Goal: Task Accomplishment & Management: Use online tool/utility

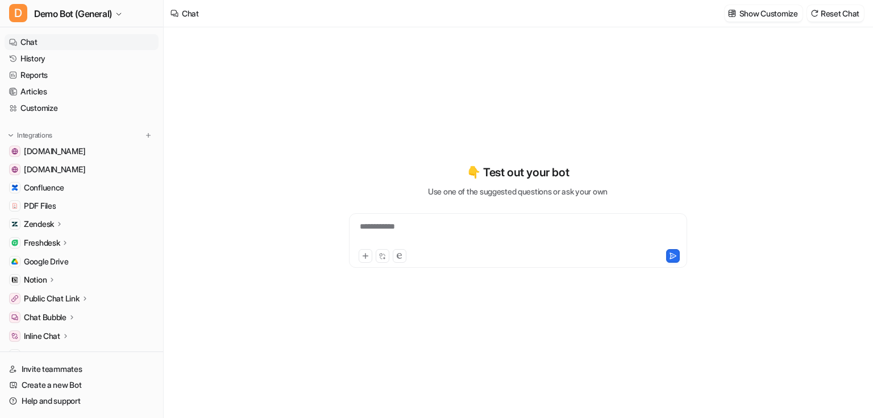
scroll to position [300, 0]
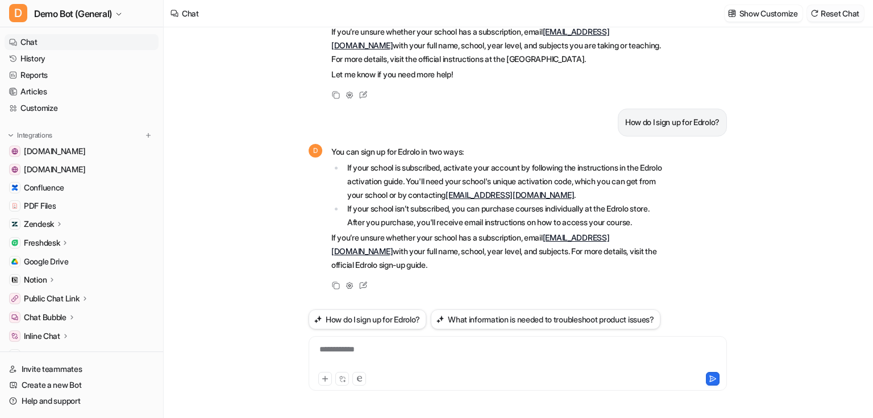
click at [836, 19] on button "Reset Chat" at bounding box center [835, 13] width 57 height 16
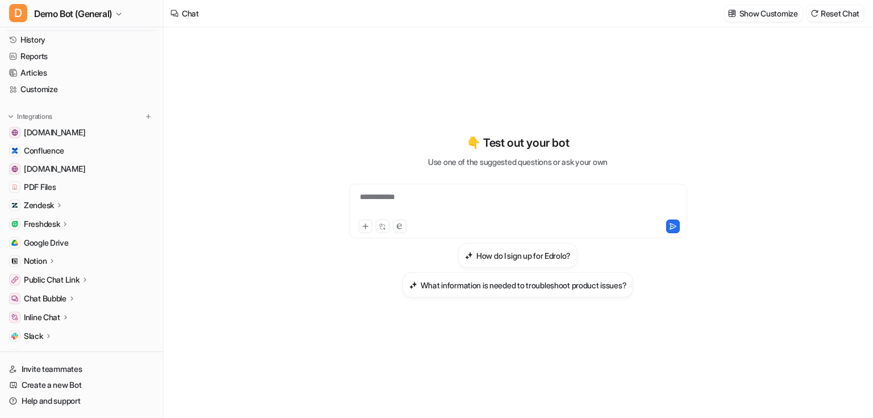
scroll to position [61, 0]
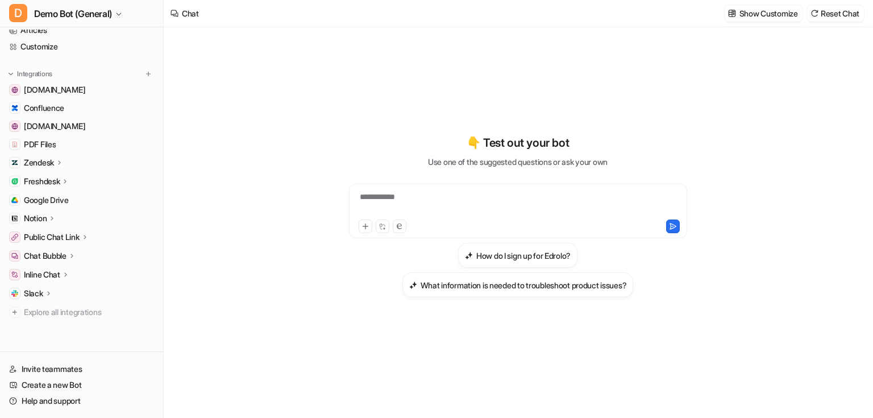
click at [66, 255] on p "Chat Bubble" at bounding box center [45, 255] width 43 height 11
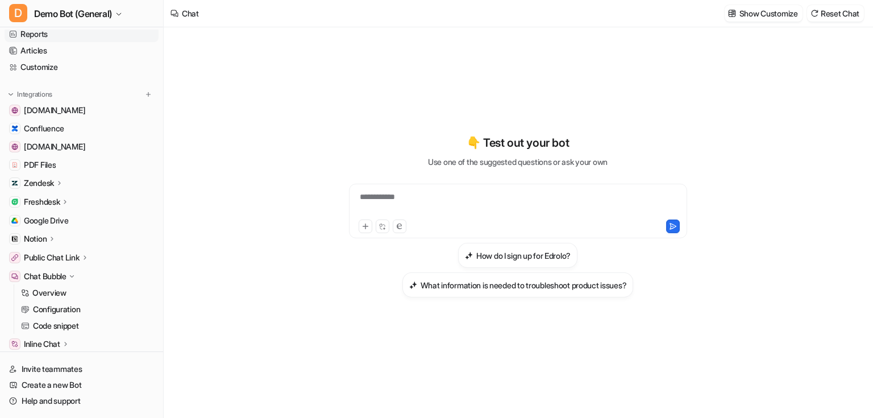
scroll to position [0, 0]
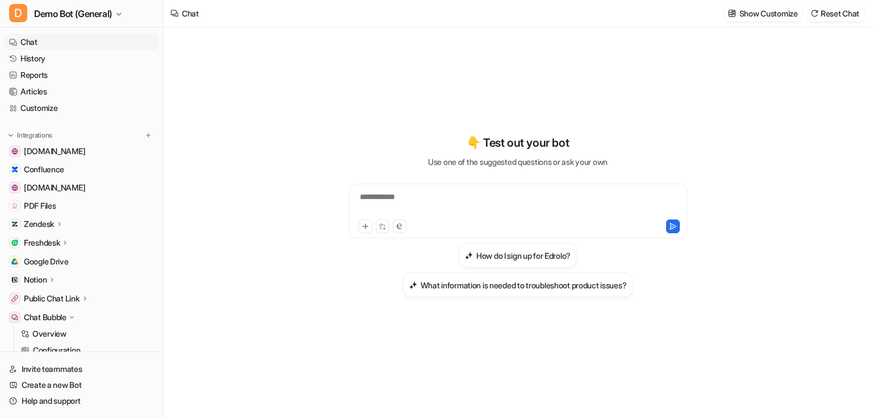
click at [52, 50] on ul "Chat History Reports Articles Customize" at bounding box center [82, 75] width 154 height 82
click at [48, 56] on link "History" at bounding box center [82, 59] width 154 height 16
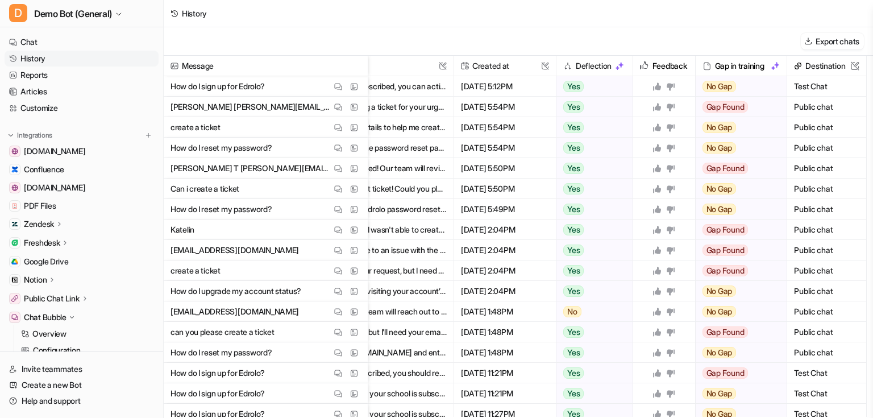
scroll to position [227, 150]
